Goal: Information Seeking & Learning: Learn about a topic

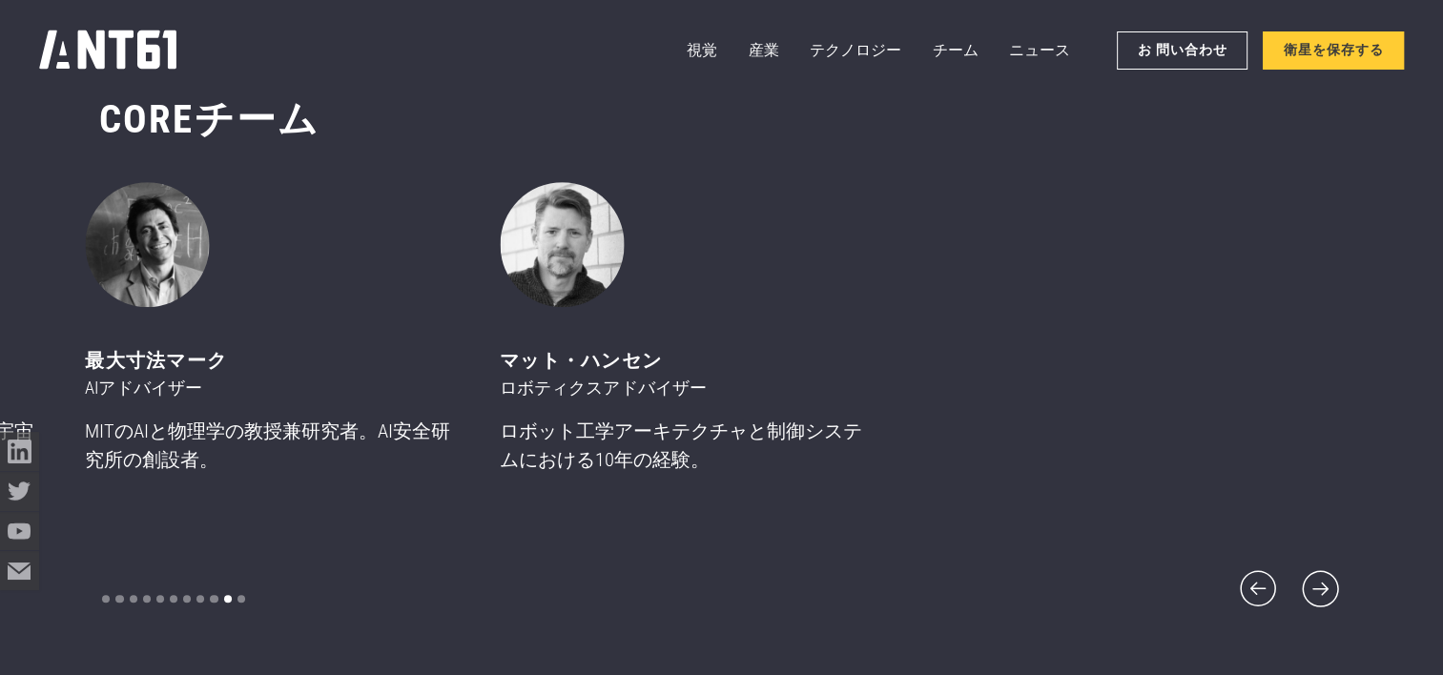
scroll to position [8087, 0]
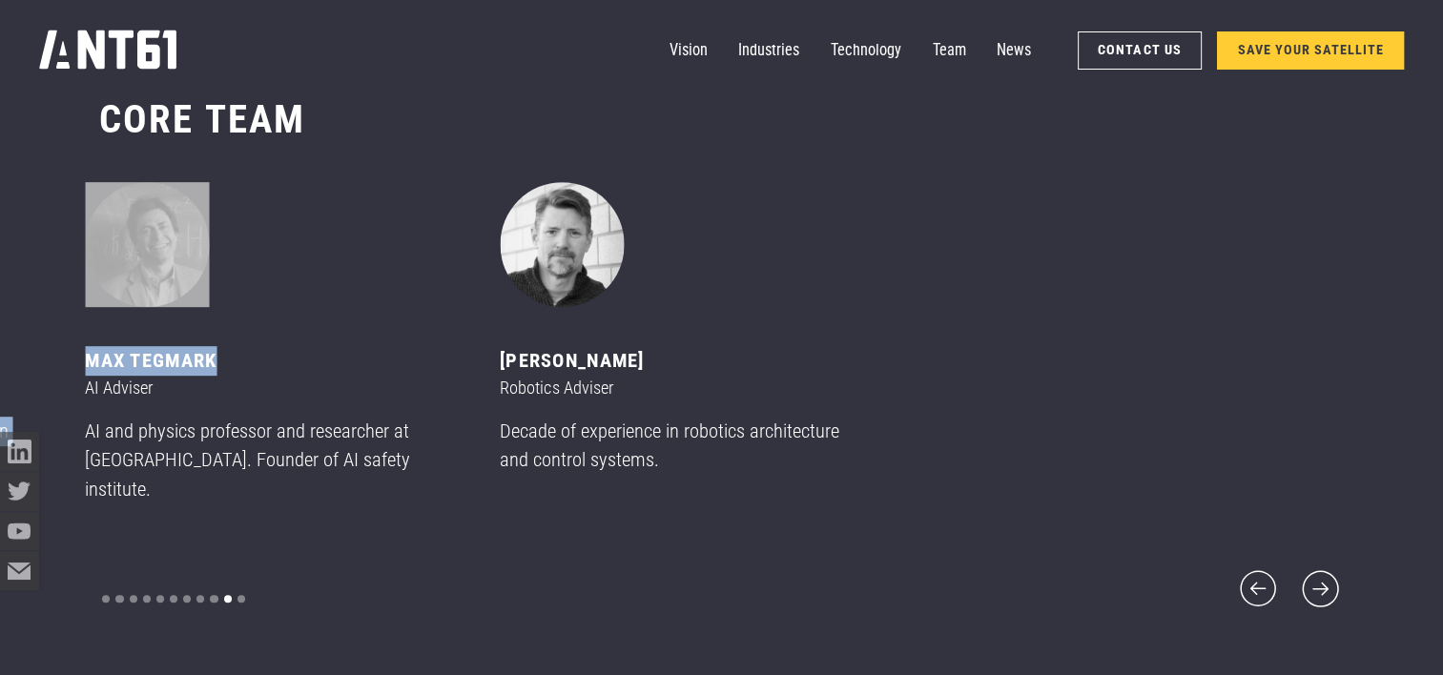
drag, startPoint x: 154, startPoint y: 370, endPoint x: 93, endPoint y: 368, distance: 61.1
click at [99, 368] on div "[PERSON_NAME] CEO & Founder 17 years of leading teams in space, robotics, AI an…" at bounding box center [306, 350] width 415 height 337
drag, startPoint x: 93, startPoint y: 368, endPoint x: 114, endPoint y: 370, distance: 22.0
copy div "Space Technology Adviser 12 years in the global space industry, both in governm…"
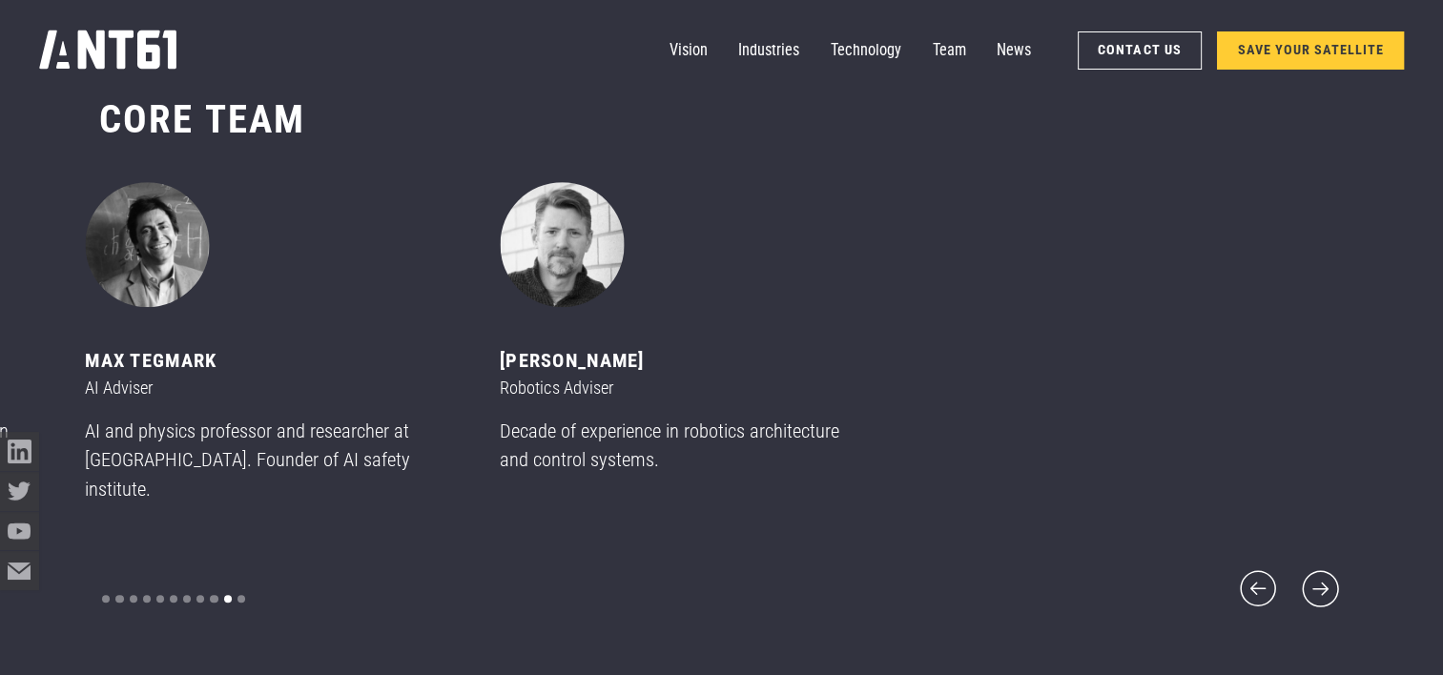
click at [915, 351] on div "[PERSON_NAME] Robotics Adviser Decade of experience in robotics architecture an…" at bounding box center [707, 336] width 415 height 308
drag, startPoint x: 786, startPoint y: 673, endPoint x: 687, endPoint y: 668, distance: 99.4
click at [687, 668] on div "CORE team ‍ [PERSON_NAME] CEO & Founder 17 years of leading teams in space, rob…" at bounding box center [721, 353] width 1244 height 673
click at [255, 451] on p "AI and physics professor and researcher at [GEOGRAPHIC_DATA]. Founder of AI saf…" at bounding box center [269, 461] width 368 height 88
click at [106, 489] on p "AI and physics professor and researcher at [GEOGRAPHIC_DATA]. Founder of AI saf…" at bounding box center [269, 461] width 368 height 88
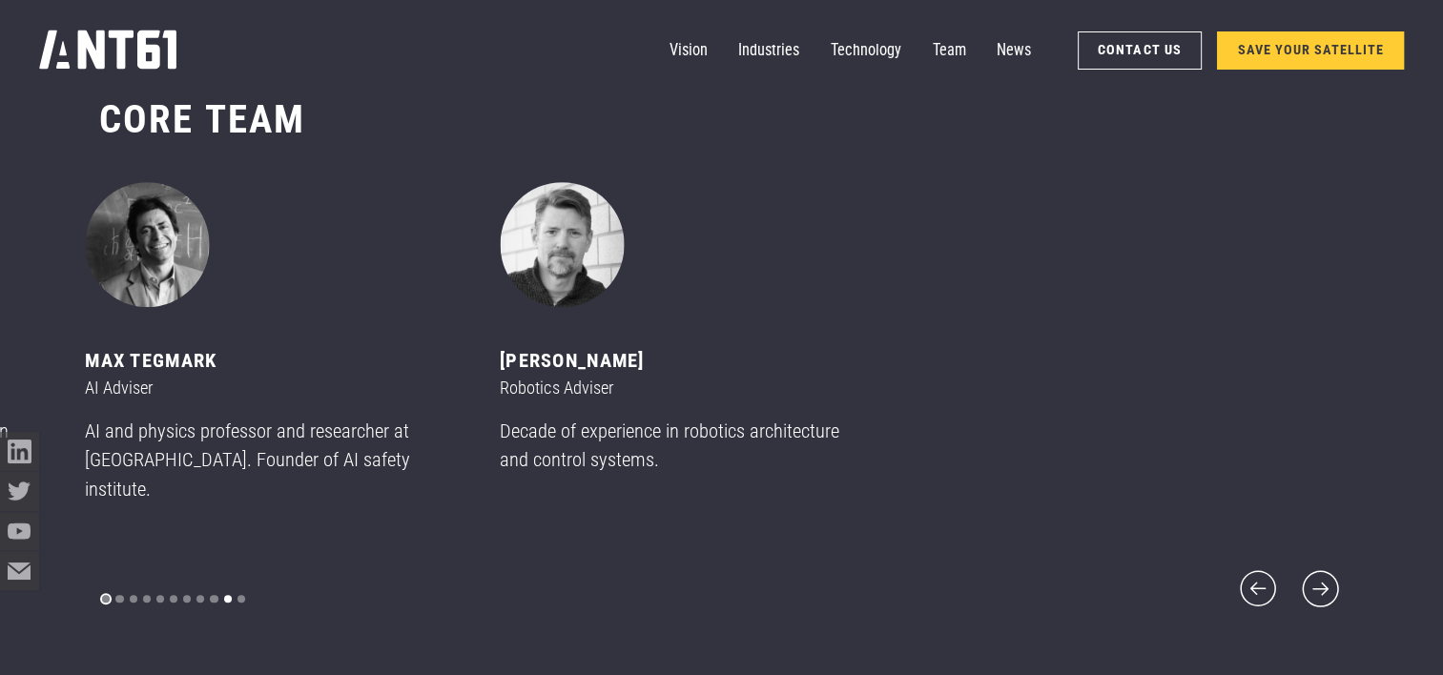
click at [107, 595] on div "Show slide 1 of 11" at bounding box center [106, 599] width 8 height 8
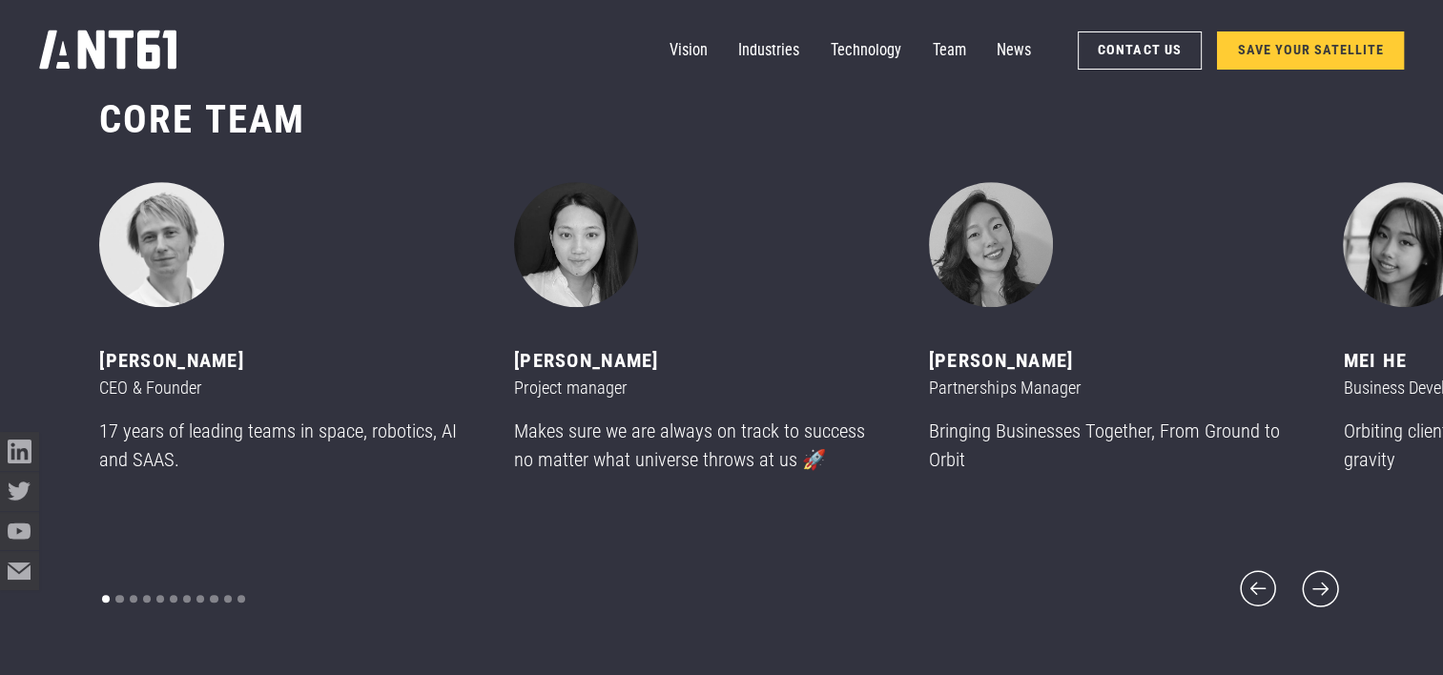
click at [180, 475] on p "17 years of leading teams in space, robotics, AI and SAAS." at bounding box center [283, 446] width 368 height 58
drag, startPoint x: 199, startPoint y: 384, endPoint x: 93, endPoint y: 385, distance: 105.9
click at [93, 385] on div "CORE team ‍ [PERSON_NAME] CEO & Founder 17 years of leading teams in space, rob…" at bounding box center [721, 353] width 1443 height 673
drag, startPoint x: 93, startPoint y: 385, endPoint x: 191, endPoint y: 374, distance: 97.9
copy div "[PERSON_NAME]"
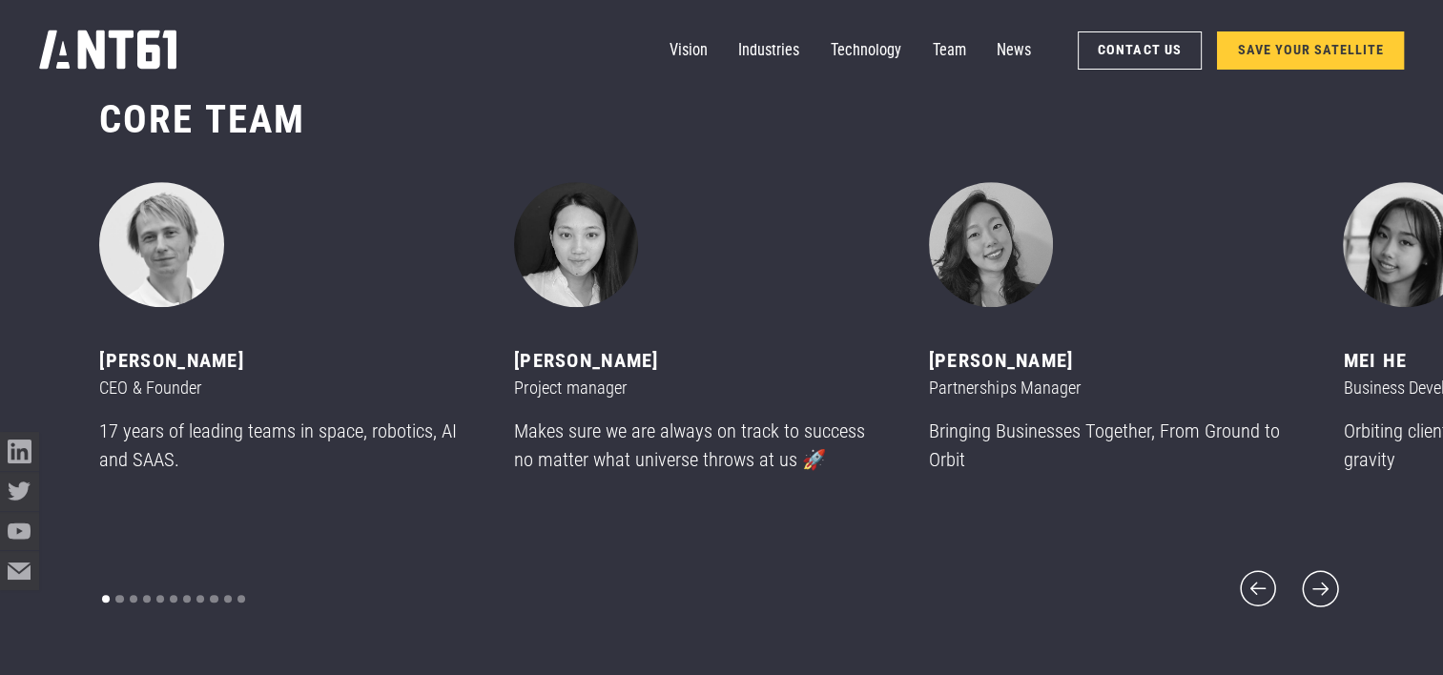
click at [1020, 447] on p "Bringing Businesses Together, From Ground to Orbit" at bounding box center [1113, 446] width 368 height 58
click at [1331, 577] on icon "next slide" at bounding box center [1320, 589] width 47 height 47
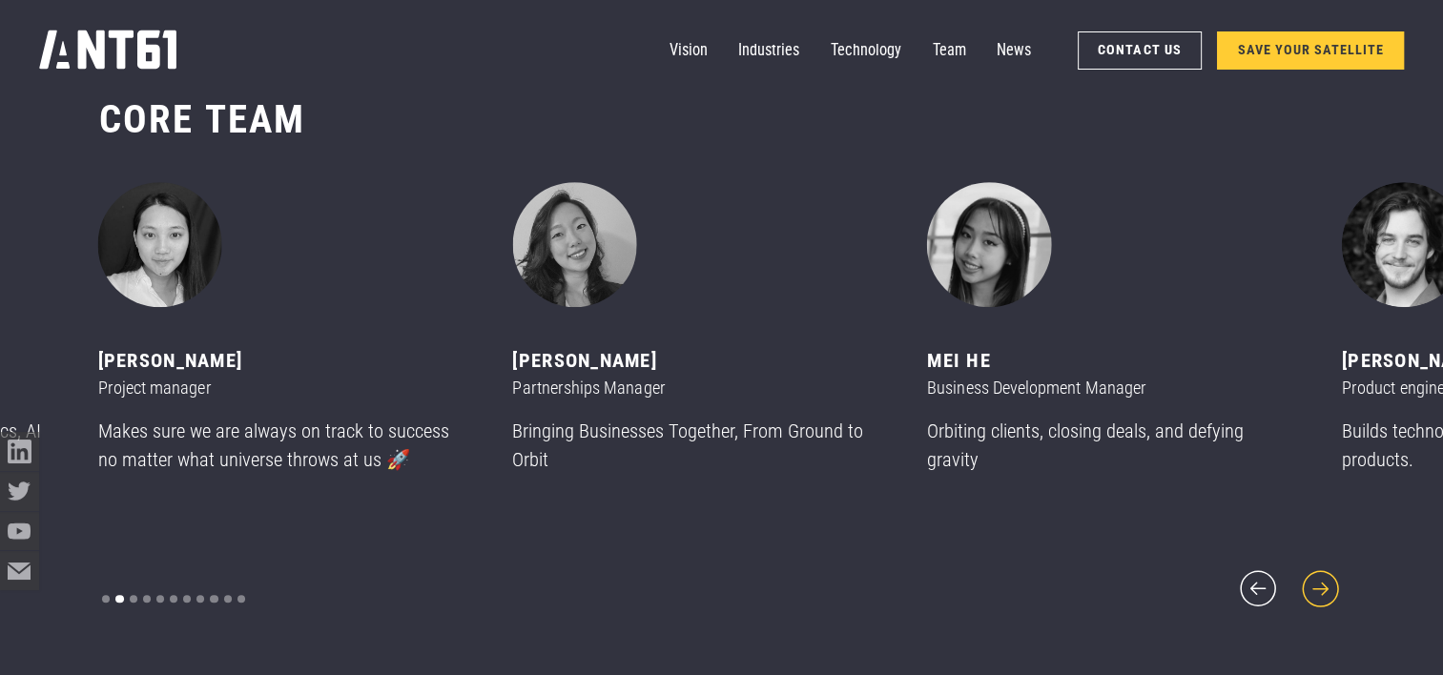
click at [1331, 577] on icon "next slide" at bounding box center [1320, 589] width 47 height 47
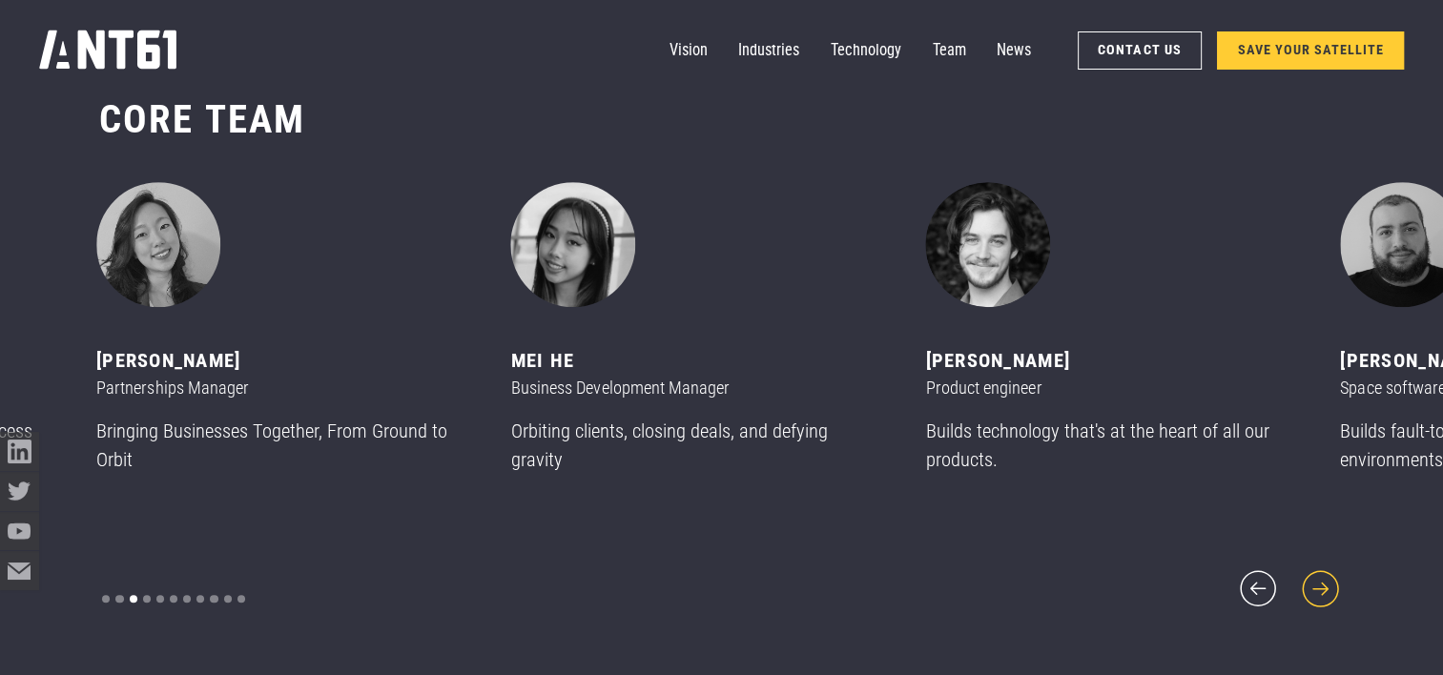
click at [1331, 579] on icon "next slide" at bounding box center [1320, 589] width 47 height 47
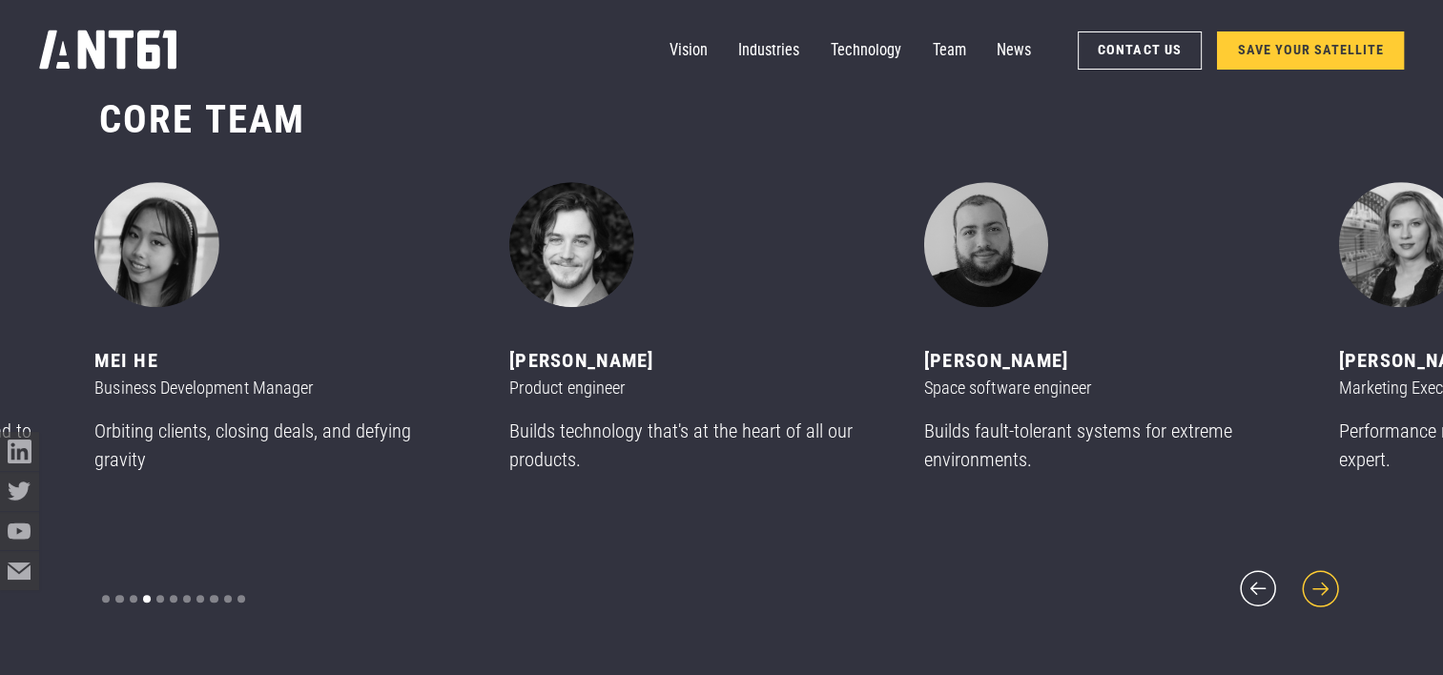
click at [1331, 580] on icon "next slide" at bounding box center [1320, 589] width 47 height 47
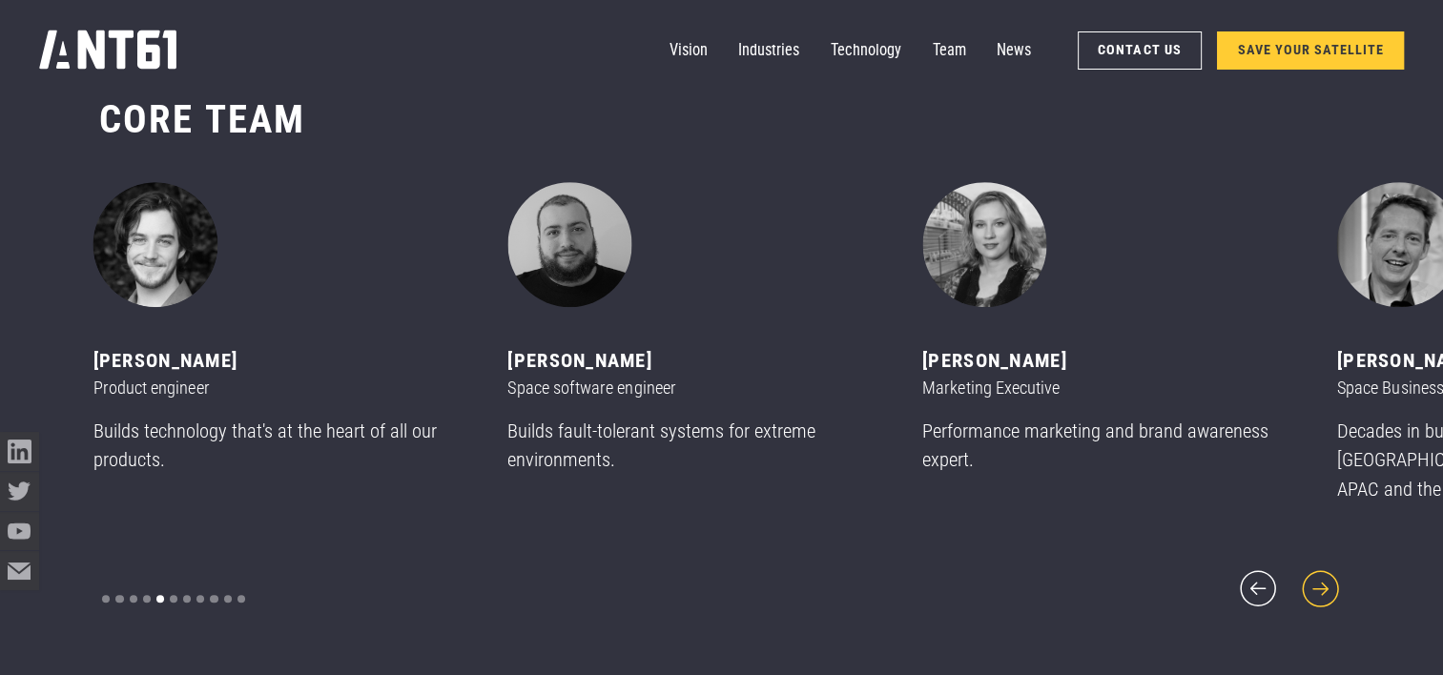
click at [1331, 580] on icon "next slide" at bounding box center [1320, 589] width 47 height 47
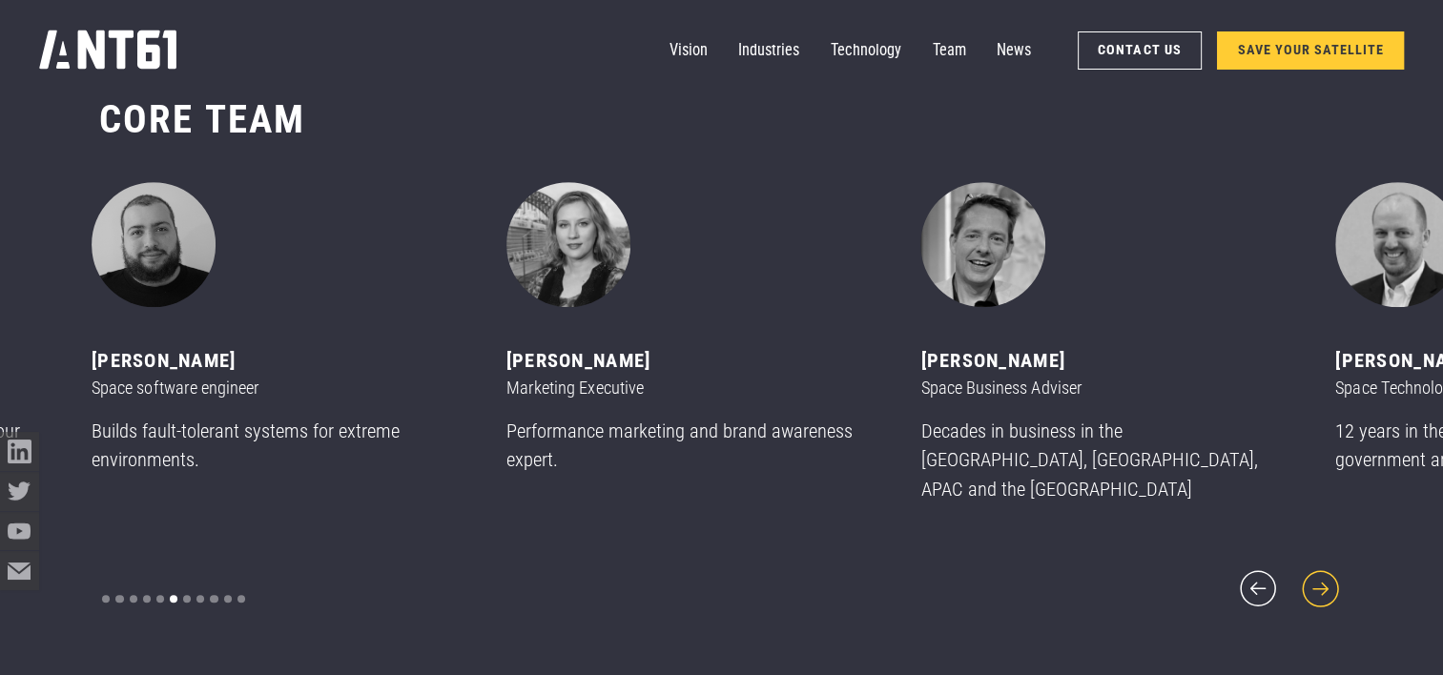
click at [1332, 580] on icon "next slide" at bounding box center [1320, 589] width 47 height 47
